Goal: Find contact information: Find contact information

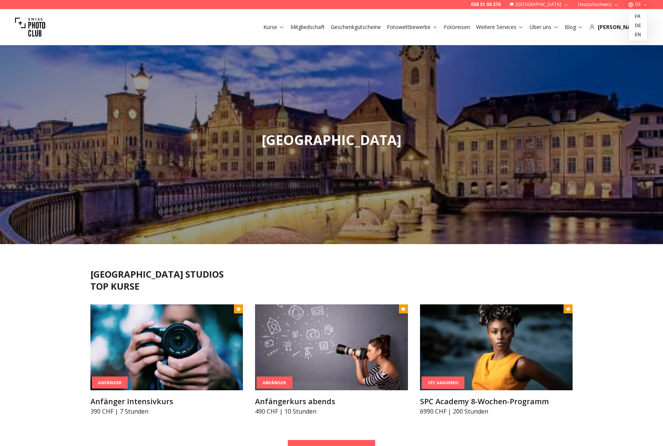
click at [642, 4] on icon "button" at bounding box center [645, 5] width 6 height 6
click at [639, 36] on link "en" at bounding box center [637, 34] width 15 height 9
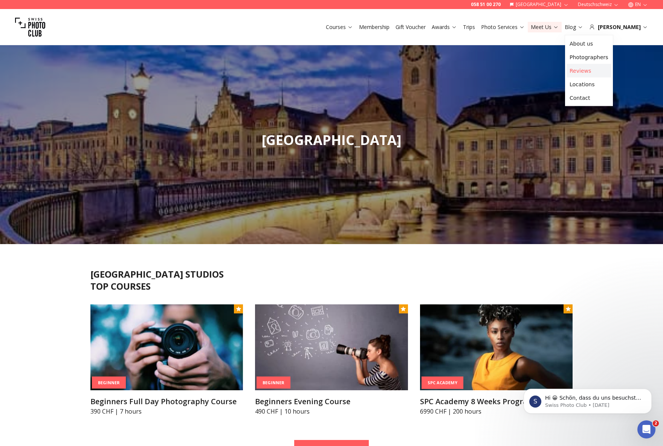
click at [585, 72] on link "Reviews" at bounding box center [588, 71] width 45 height 14
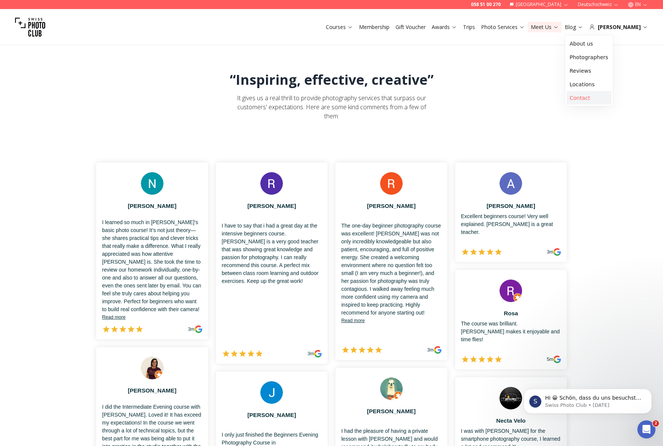
click at [579, 95] on link "Contact" at bounding box center [588, 98] width 45 height 14
